Goal: Complete application form: Complete application form

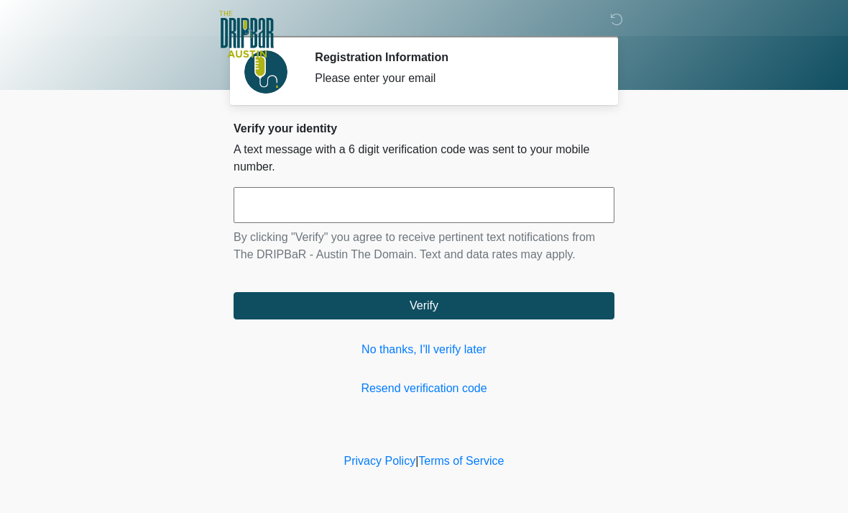
click at [430, 348] on link "No thanks, I'll verify later" at bounding box center [424, 349] width 381 height 17
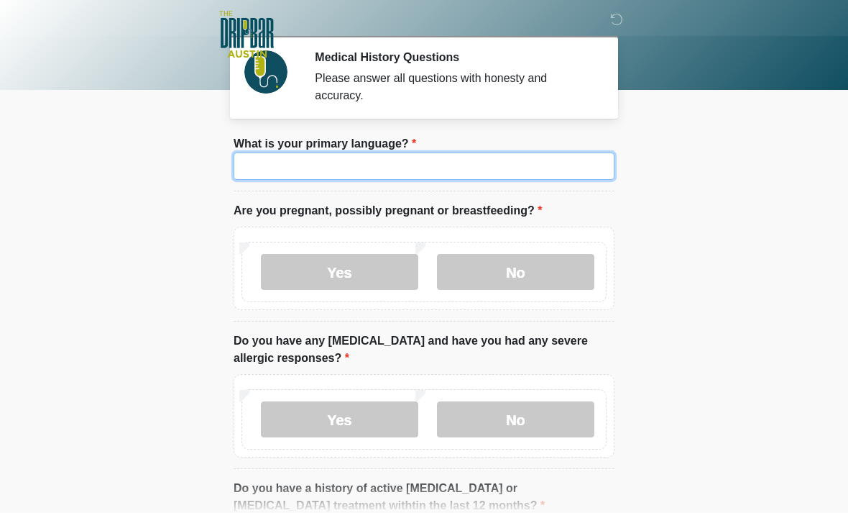
click at [375, 173] on input "What is your primary language?" at bounding box center [424, 165] width 381 height 27
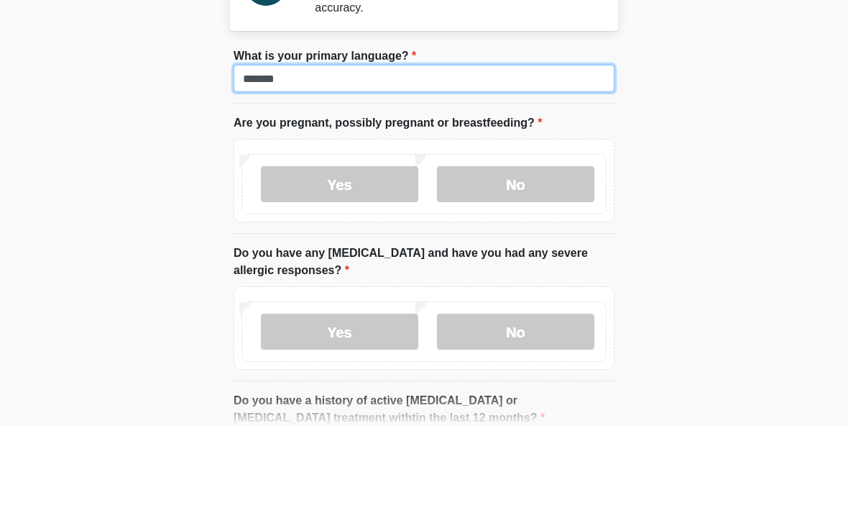
type input "*******"
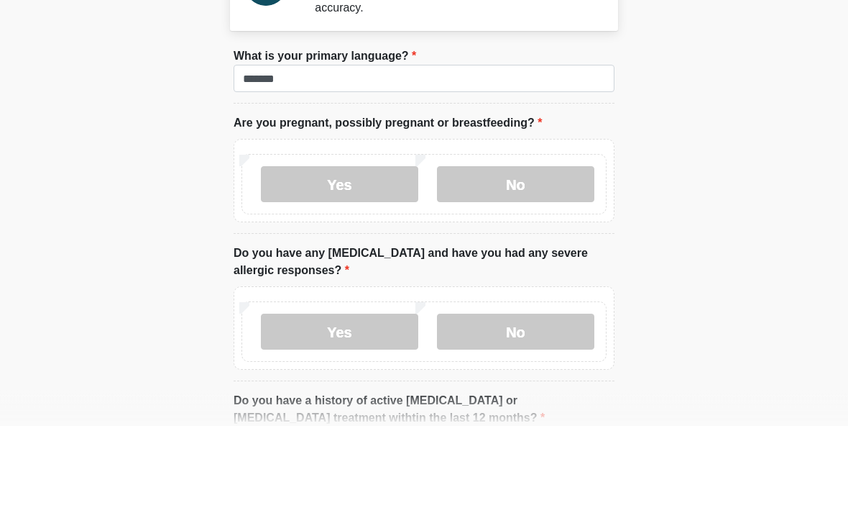
click at [531, 254] on label "No" at bounding box center [515, 272] width 157 height 36
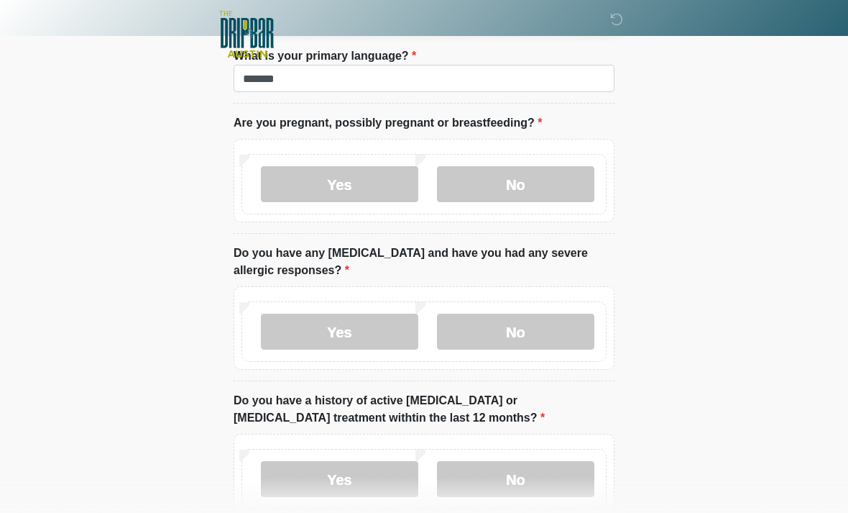
click at [554, 335] on label "No" at bounding box center [515, 331] width 157 height 36
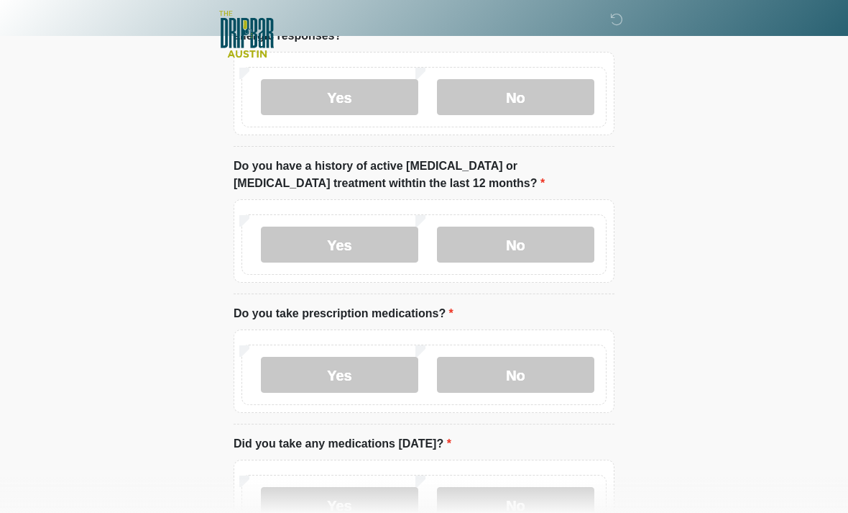
scroll to position [319, 0]
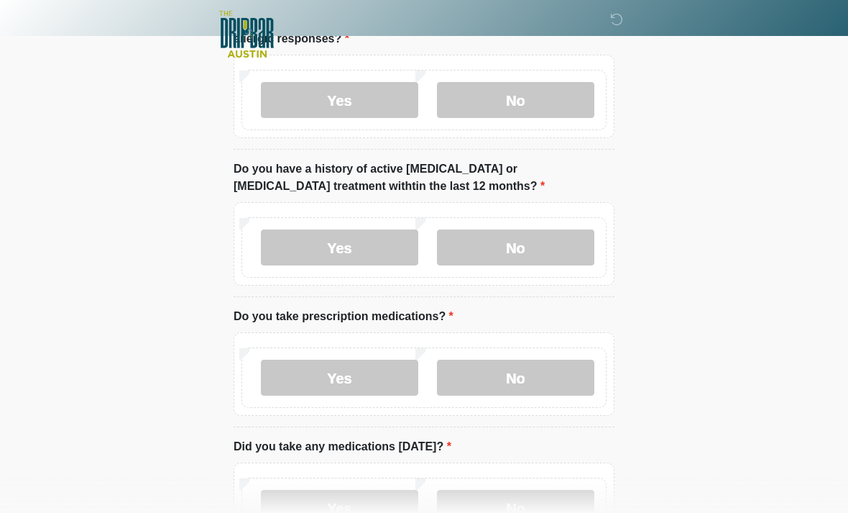
click at [552, 239] on label "No" at bounding box center [515, 247] width 157 height 36
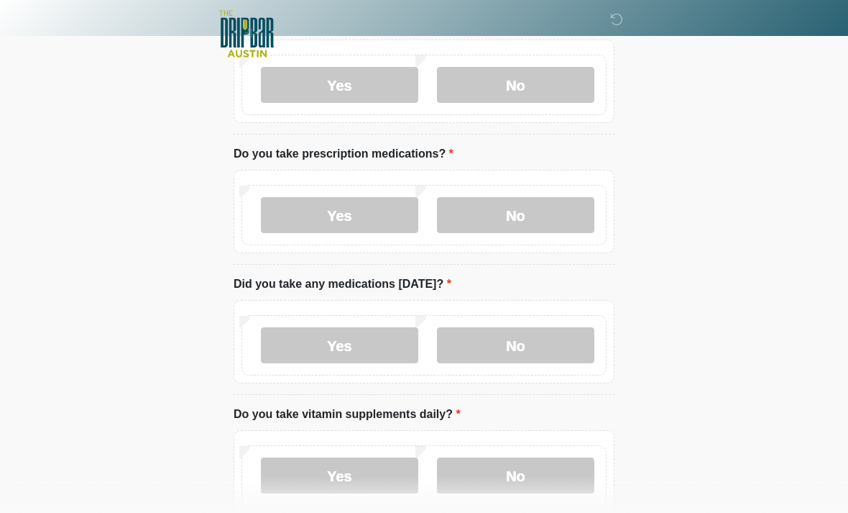
scroll to position [481, 0]
click at [535, 222] on label "No" at bounding box center [515, 216] width 157 height 36
click at [515, 372] on div "Yes No" at bounding box center [424, 346] width 365 height 60
click at [514, 371] on div "Yes No" at bounding box center [424, 346] width 365 height 60
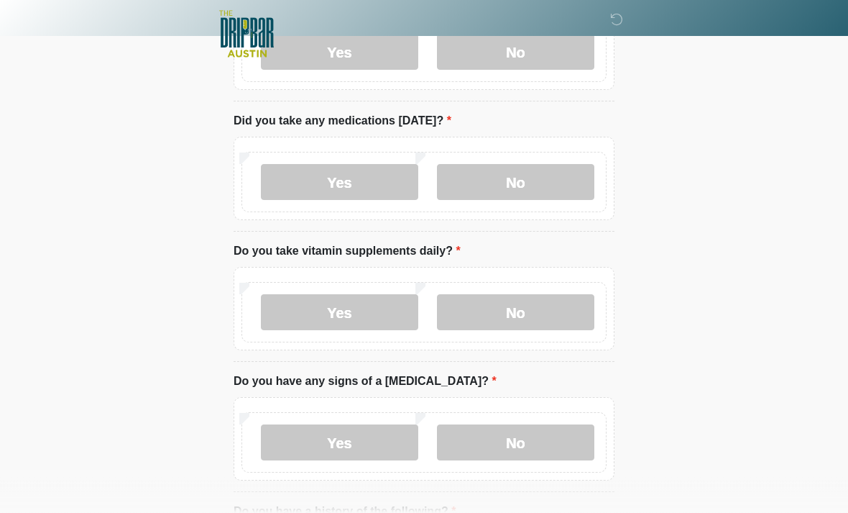
click at [523, 177] on label "No" at bounding box center [515, 183] width 157 height 36
click at [524, 321] on label "No" at bounding box center [515, 312] width 157 height 36
click at [517, 443] on label "No" at bounding box center [515, 442] width 157 height 36
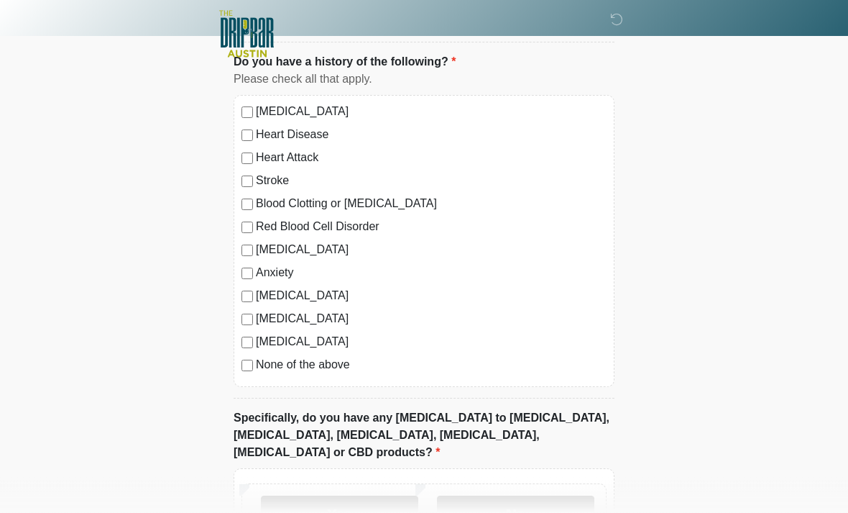
scroll to position [1194, 0]
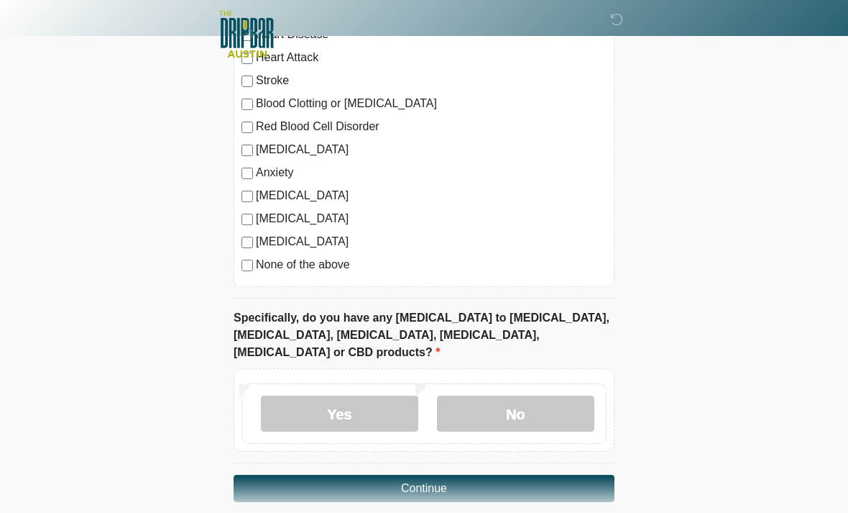
click at [526, 395] on label "No" at bounding box center [515, 413] width 157 height 36
click at [462, 474] on button "Continue" at bounding box center [424, 487] width 381 height 27
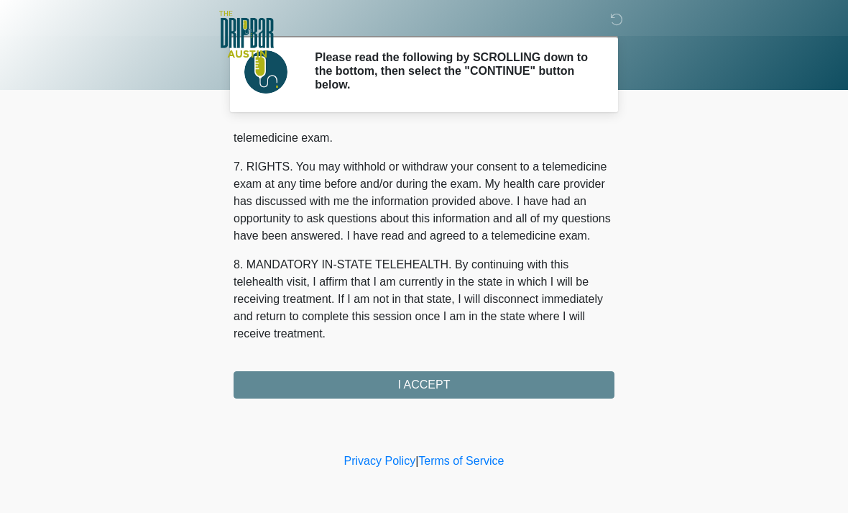
scroll to position [626, 0]
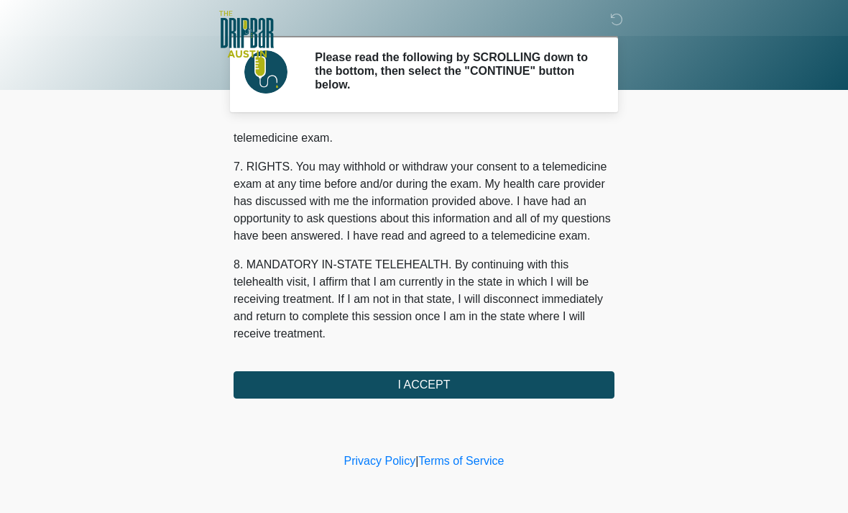
click at [446, 385] on button "I ACCEPT" at bounding box center [424, 384] width 381 height 27
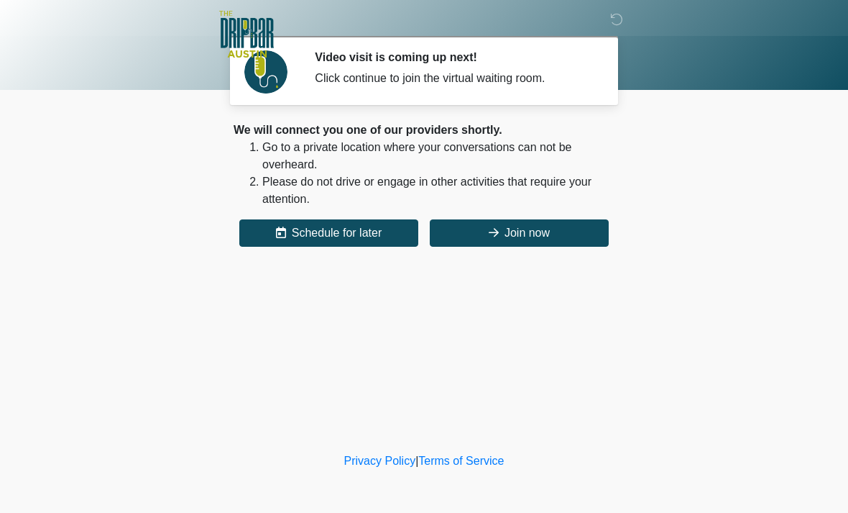
click at [521, 237] on button "Join now" at bounding box center [519, 232] width 179 height 27
